Goal: Information Seeking & Learning: Learn about a topic

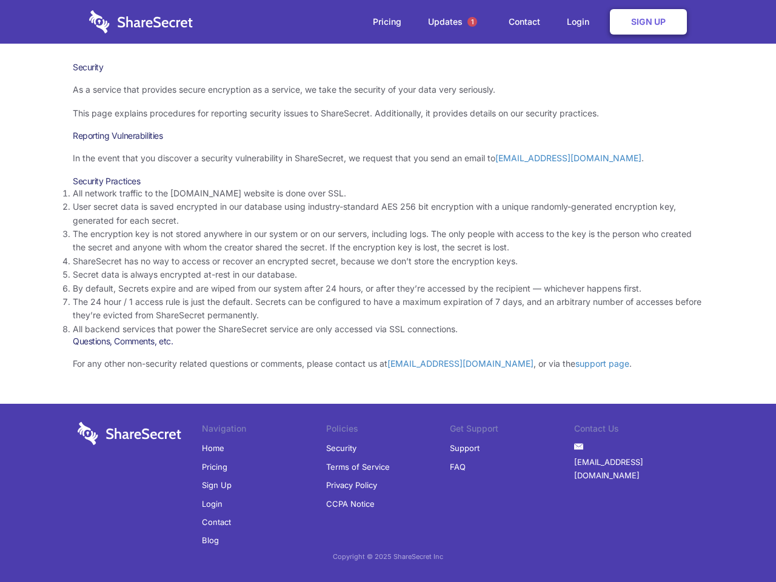
click at [388, 291] on li "By default, Secrets expire and are wiped from our system after 24 hours, or aft…" at bounding box center [388, 288] width 631 height 13
click at [472, 22] on span "1" at bounding box center [473, 22] width 10 height 10
